Goal: Browse casually

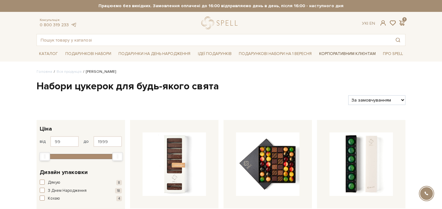
click at [336, 53] on link "Корпоративним клієнтам" at bounding box center [348, 53] width 62 height 11
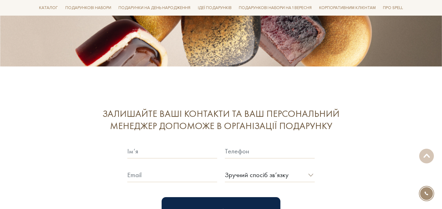
scroll to position [1620, 0]
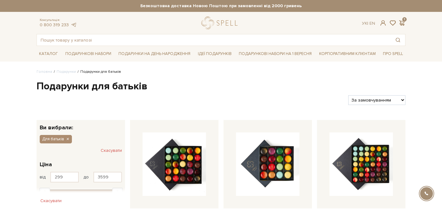
scroll to position [46, 0]
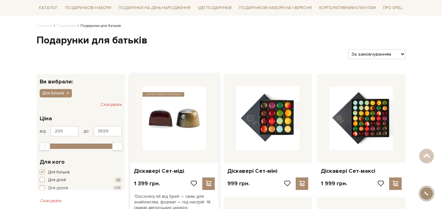
click at [166, 137] on img at bounding box center [173, 118] width 63 height 63
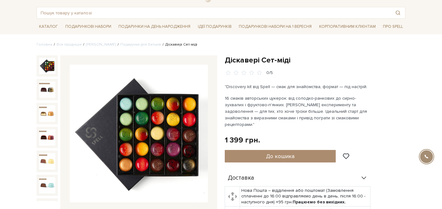
scroll to position [21, 0]
